Goal: Information Seeking & Learning: Learn about a topic

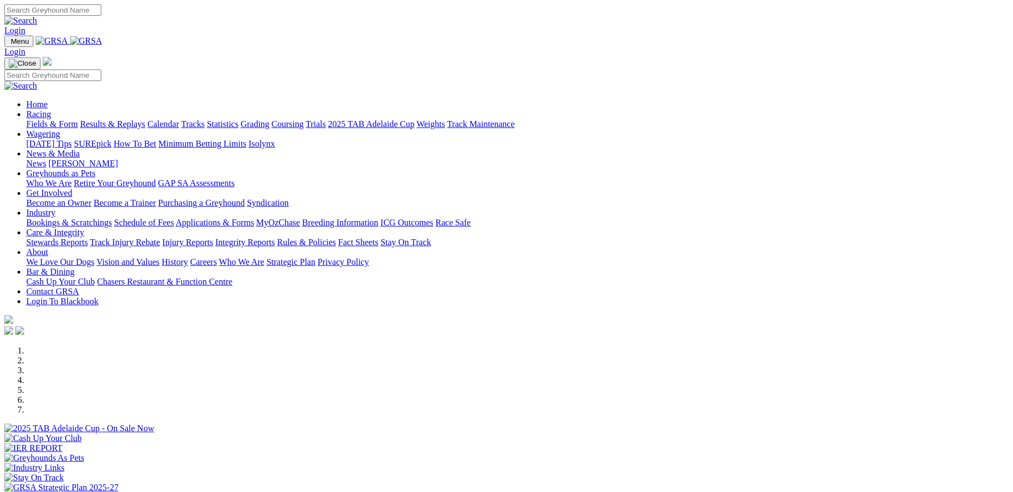
click at [265, 257] on link "Who We Are" at bounding box center [241, 261] width 45 height 9
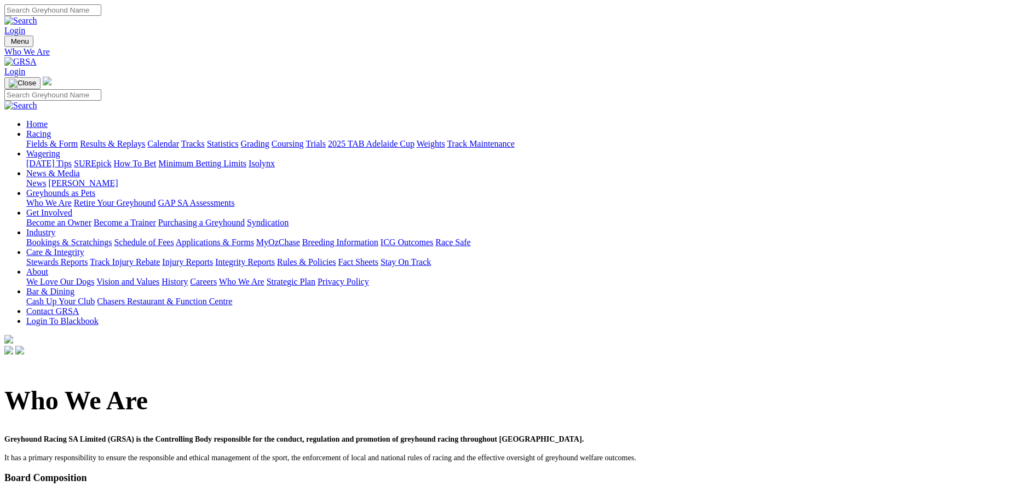
click at [217, 277] on link "Careers" at bounding box center [203, 281] width 27 height 9
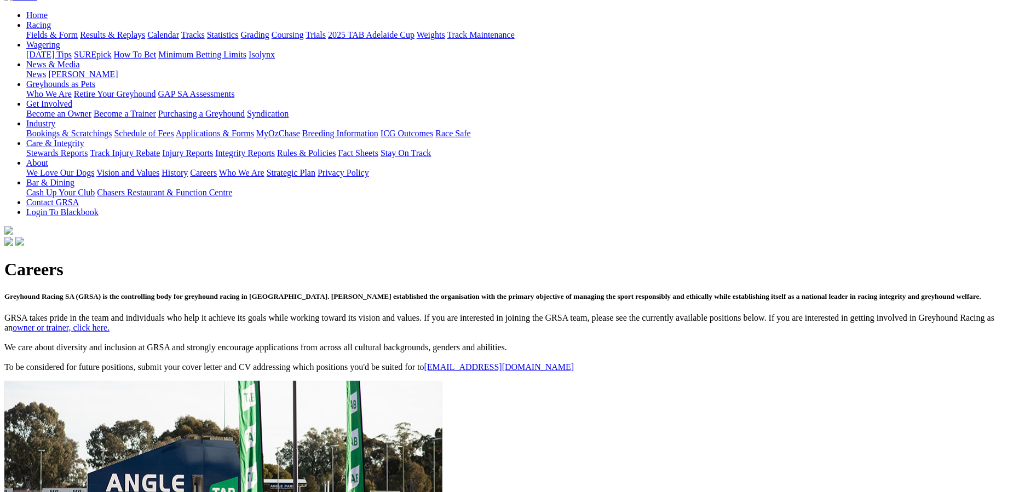
scroll to position [110, 0]
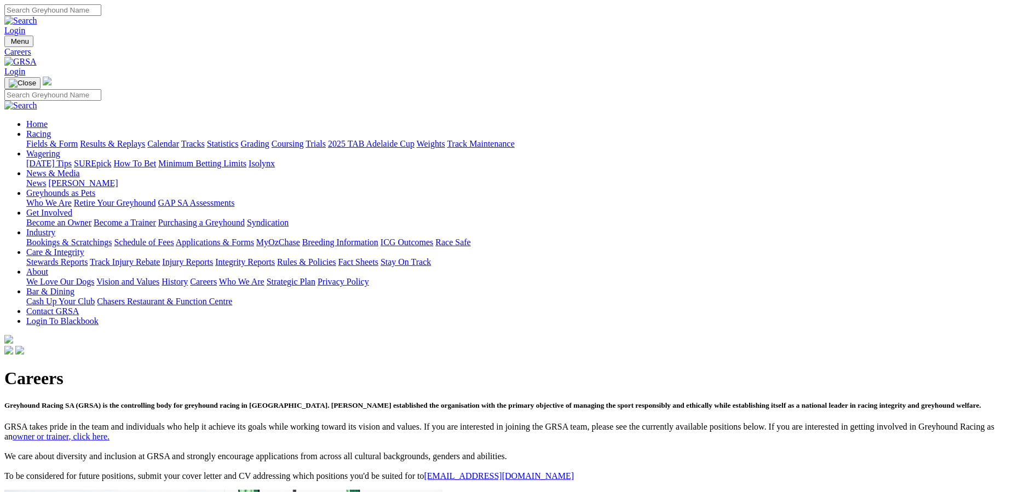
click at [316, 277] on link "Strategic Plan" at bounding box center [291, 281] width 49 height 9
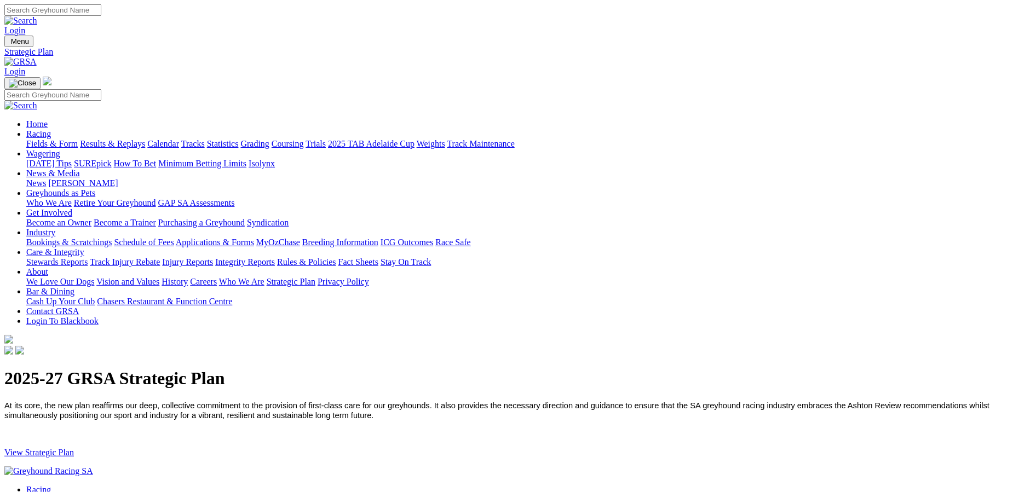
click at [369, 277] on link "Privacy Policy" at bounding box center [343, 281] width 51 height 9
